Goal: Information Seeking & Learning: Learn about a topic

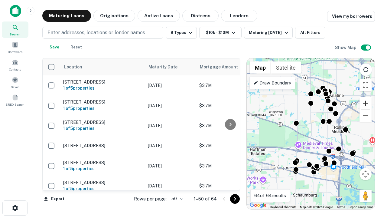
click at [366, 103] on button "Zoom in" at bounding box center [366, 103] width 12 height 12
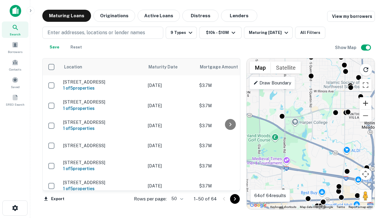
click at [366, 103] on button "Zoom in" at bounding box center [366, 103] width 12 height 12
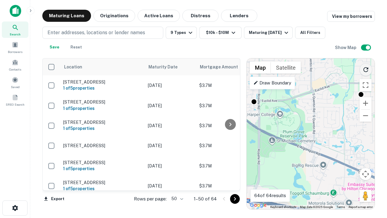
click at [366, 68] on icon "Reload search area" at bounding box center [366, 69] width 7 height 7
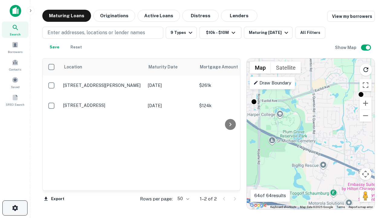
click at [15, 208] on icon "button" at bounding box center [15, 207] width 7 height 7
